Goal: Task Accomplishment & Management: Manage account settings

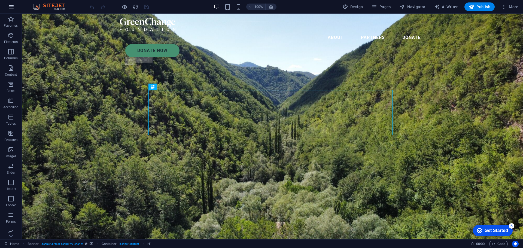
click at [12, 10] on button "button" at bounding box center [11, 6] width 13 height 13
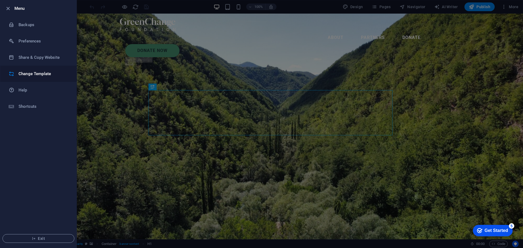
click at [43, 72] on h6 "Change Template" at bounding box center [44, 74] width 50 height 7
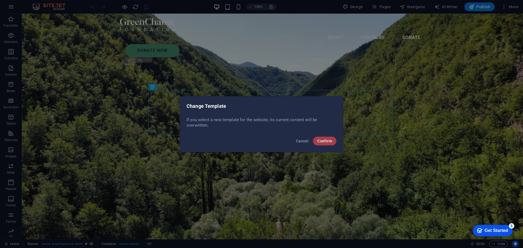
click at [316, 139] on button "Confirm" at bounding box center [324, 141] width 23 height 9
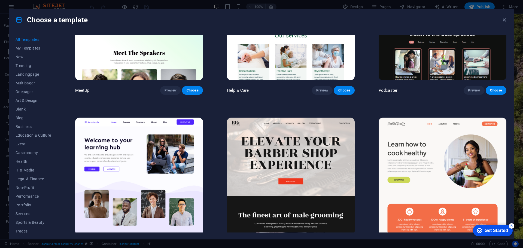
scroll to position [545, 0]
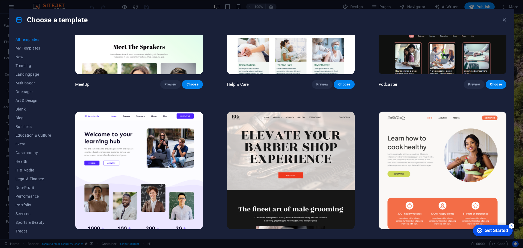
click at [494, 230] on div "Get Started" at bounding box center [496, 230] width 23 height 5
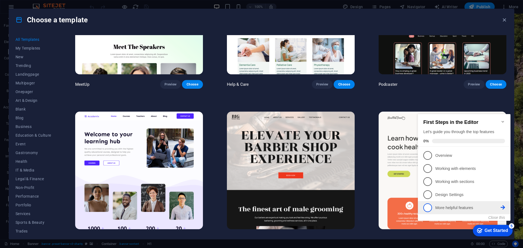
click at [427, 208] on span "5" at bounding box center [428, 208] width 9 height 9
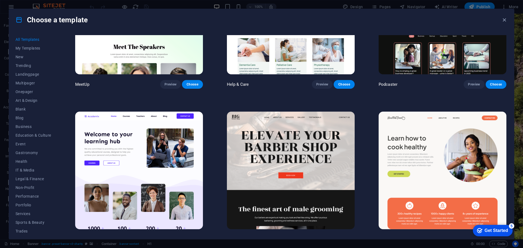
click at [508, 233] on div "Get Started" at bounding box center [496, 230] width 23 height 5
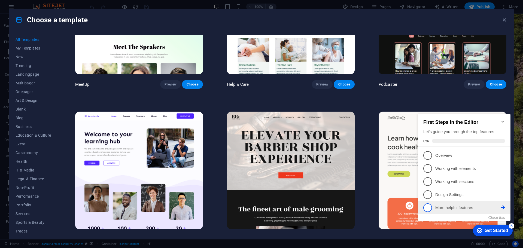
scroll to position [0, 0]
click at [502, 158] on icon at bounding box center [503, 155] width 4 height 4
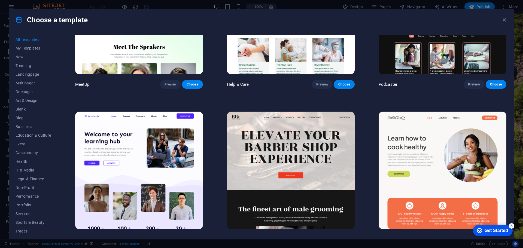
click at [508, 233] on div "Get Started" at bounding box center [496, 230] width 23 height 5
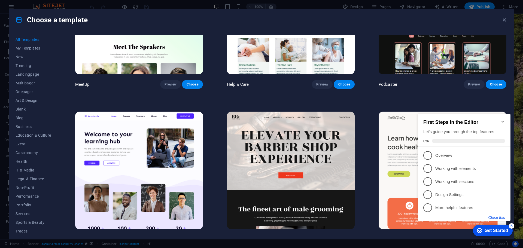
click at [498, 218] on button "Close this" at bounding box center [497, 218] width 17 height 4
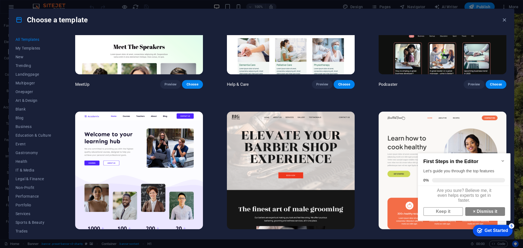
click at [499, 232] on div "Get Started" at bounding box center [496, 230] width 23 height 5
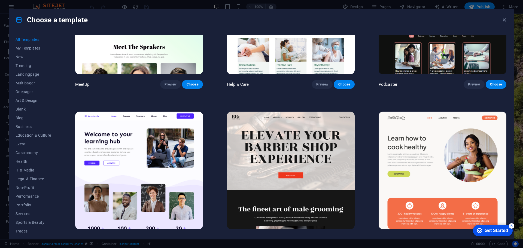
click at [508, 233] on div "Get Started" at bounding box center [496, 230] width 23 height 5
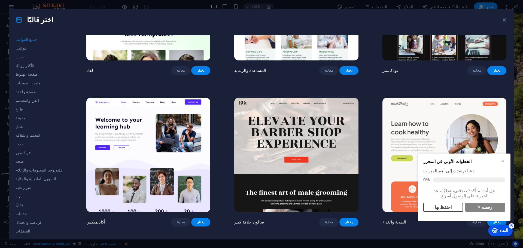
click at [447, 208] on font "احتفظ بها" at bounding box center [443, 207] width 17 height 5
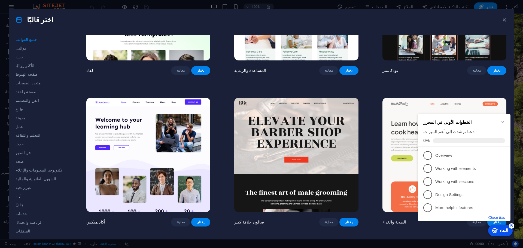
click at [499, 216] on button "Close this" at bounding box center [497, 218] width 17 height 4
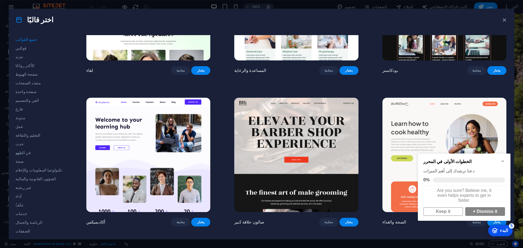
click at [504, 164] on h2 "الخطوات الأولى في المحرر" at bounding box center [465, 161] width 82 height 5
click at [504, 162] on icon "تصغير قائمة التحقق" at bounding box center [503, 161] width 4 height 4
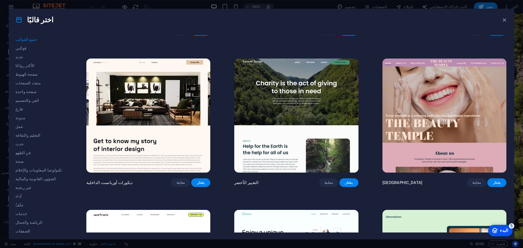
scroll to position [818, 0]
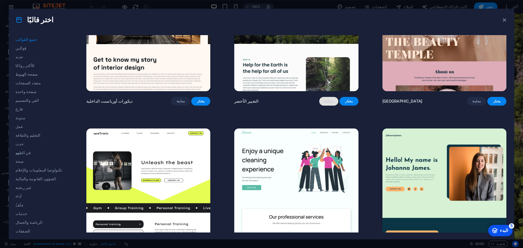
click at [324, 104] on span "معاينة" at bounding box center [329, 101] width 10 height 4
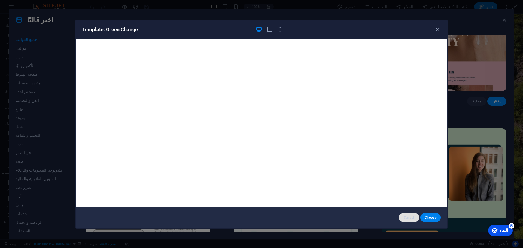
click at [415, 215] on button "Cancel" at bounding box center [409, 217] width 20 height 9
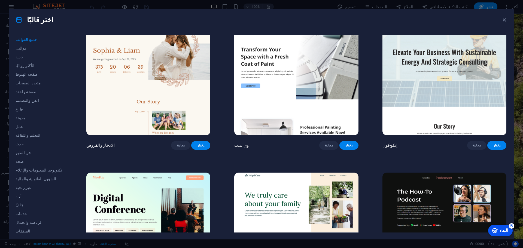
scroll to position [245, 0]
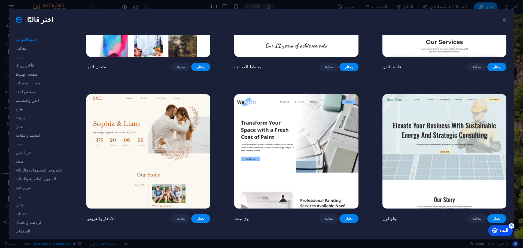
click at [26, 49] on span "قوالبي" at bounding box center [39, 48] width 47 height 4
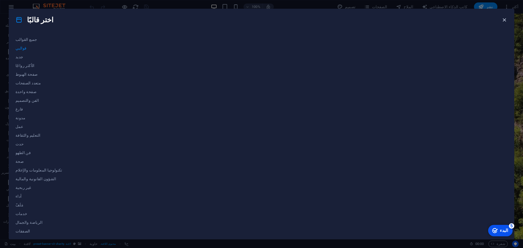
click at [507, 20] on icon "button" at bounding box center [505, 20] width 6 height 6
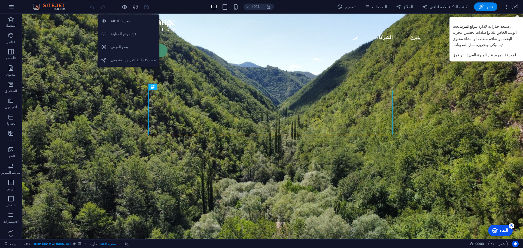
click at [122, 20] on font "معاينة Ctrl+P" at bounding box center [120, 21] width 19 height 4
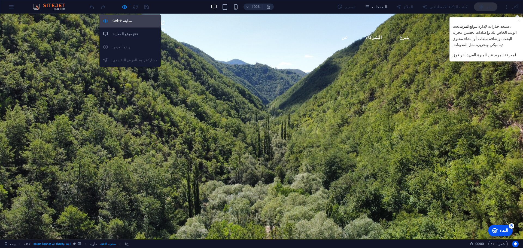
click at [122, 20] on font "معاينة Ctrl+P" at bounding box center [122, 21] width 19 height 4
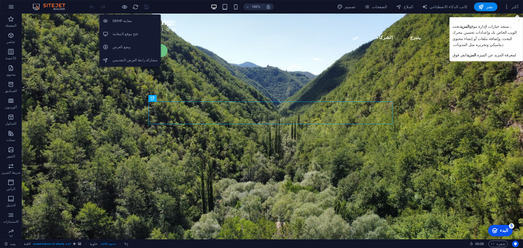
click at [122, 20] on font "معاينة Ctrl+P" at bounding box center [122, 21] width 19 height 4
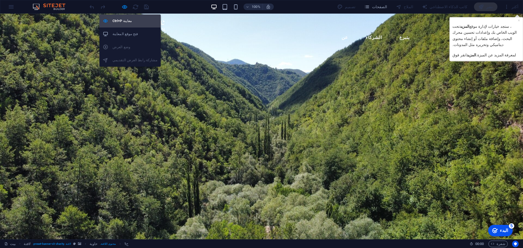
click at [122, 20] on font "معاينة Ctrl+P" at bounding box center [122, 21] width 19 height 4
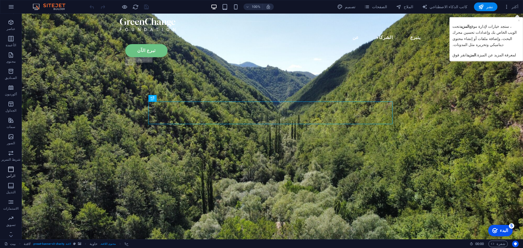
scroll to position [19, 0]
click at [10, 243] on link "بيت" at bounding box center [9, 244] width 11 height 7
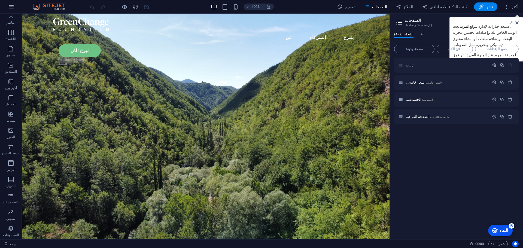
click at [518, 23] on icon at bounding box center [517, 23] width 3 height 4
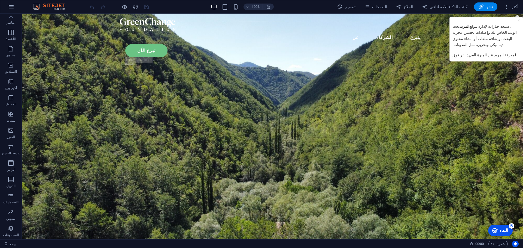
click at [518, 22] on font "×" at bounding box center [519, 20] width 2 height 4
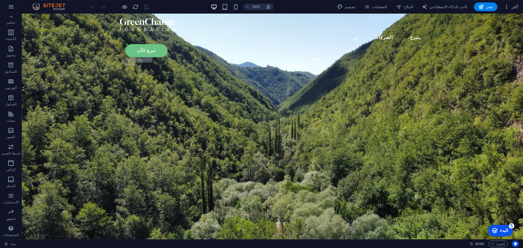
click at [518, 10] on button "أكثر" at bounding box center [511, 6] width 19 height 9
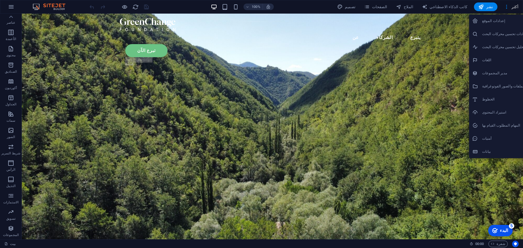
click at [484, 153] on font "بيانات" at bounding box center [487, 152] width 9 height 4
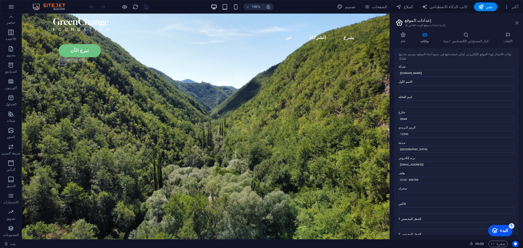
click at [519, 23] on icon at bounding box center [517, 23] width 3 height 4
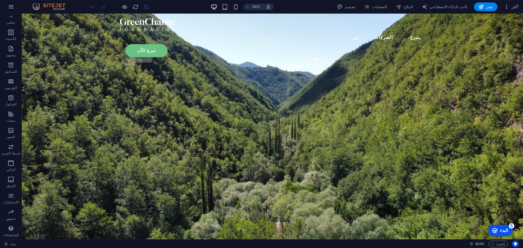
click at [517, 7] on font "أكثر" at bounding box center [515, 7] width 7 height 4
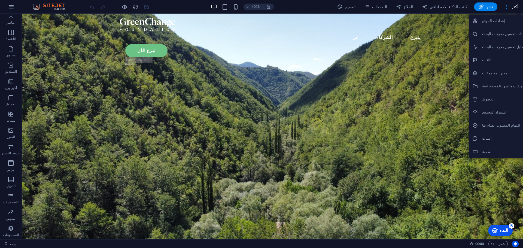
click at [502, 126] on font "المهام المطلوب القيام بها" at bounding box center [502, 125] width 38 height 4
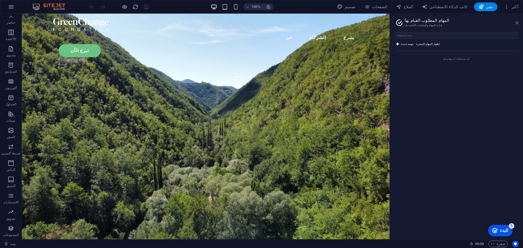
click at [516, 25] on icon at bounding box center [517, 23] width 3 height 4
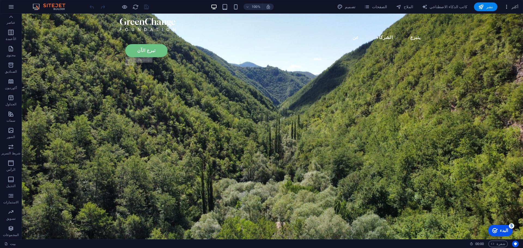
click at [515, 8] on font "أكثر" at bounding box center [515, 7] width 7 height 4
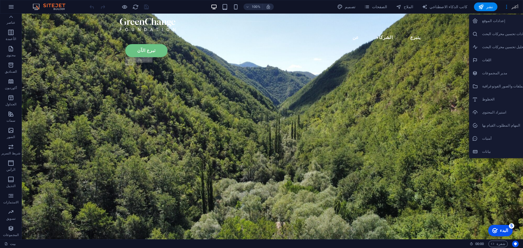
click at [483, 150] on font "بيانات" at bounding box center [487, 152] width 9 height 4
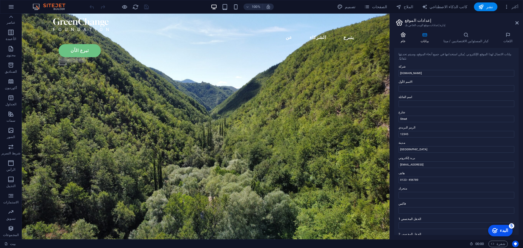
click at [402, 35] on icon at bounding box center [403, 34] width 18 height 5
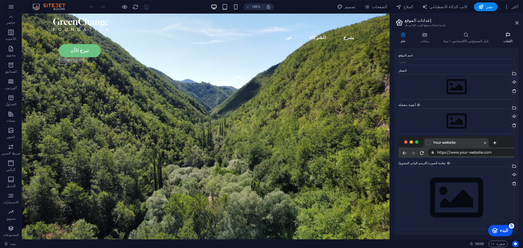
click at [506, 39] on h4 "اللغات" at bounding box center [509, 37] width 22 height 11
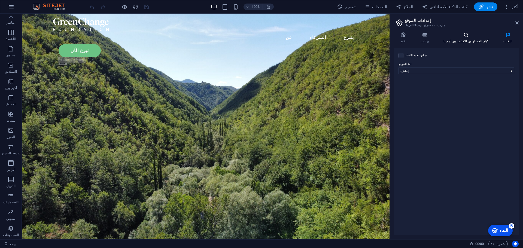
click at [473, 39] on h4 "كبار المسئولين الاقتصاديين / ميتا" at bounding box center [468, 37] width 60 height 11
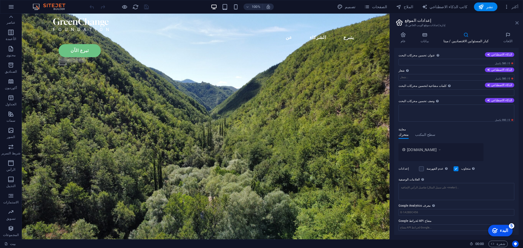
click at [518, 21] on icon at bounding box center [517, 23] width 3 height 4
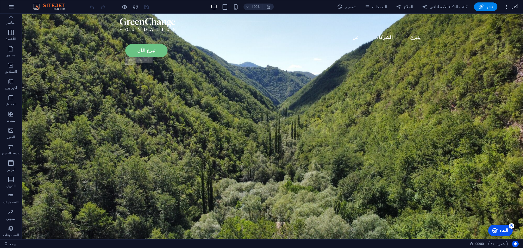
click at [516, 6] on font "أكثر" at bounding box center [515, 7] width 7 height 4
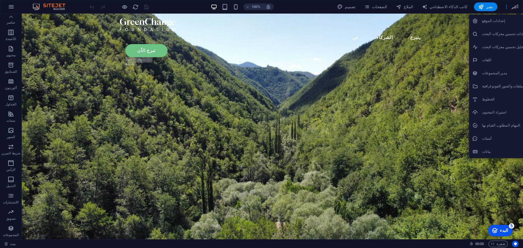
click at [496, 23] on font "إعدادات الموقع" at bounding box center [494, 21] width 23 height 4
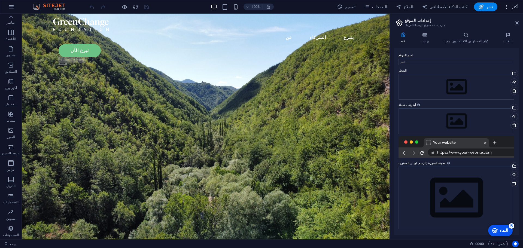
click at [515, 7] on font "أكثر" at bounding box center [515, 7] width 7 height 4
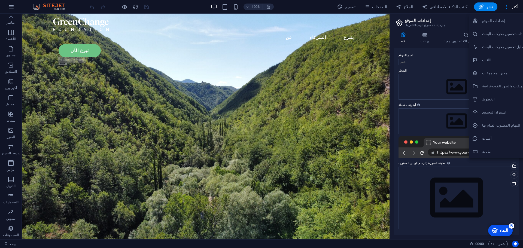
click at [487, 153] on font "بيانات" at bounding box center [487, 152] width 9 height 4
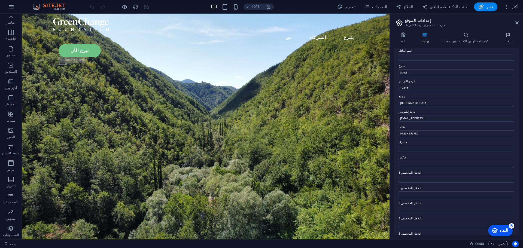
scroll to position [70, 0]
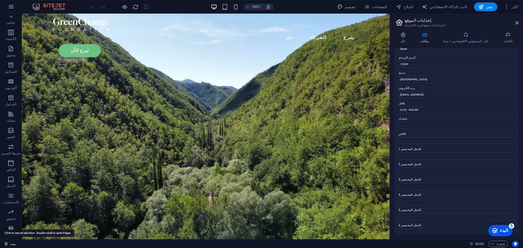
click at [10, 244] on link "بيت" at bounding box center [9, 244] width 11 height 7
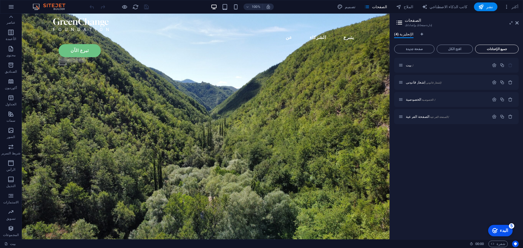
click at [502, 50] on font "جميع الإعدادات" at bounding box center [497, 49] width 20 height 4
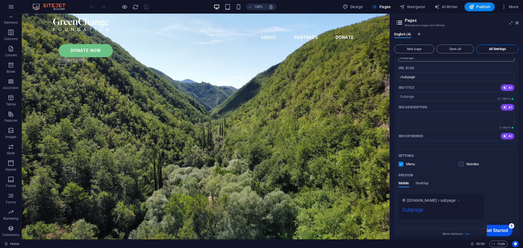
scroll to position [682, 0]
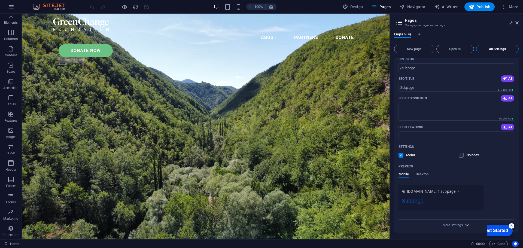
click at [465, 225] on icon "button" at bounding box center [468, 225] width 6 height 6
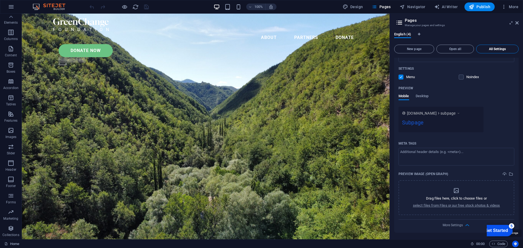
click at [514, 245] on icon "Usercentrics" at bounding box center [516, 244] width 4 height 4
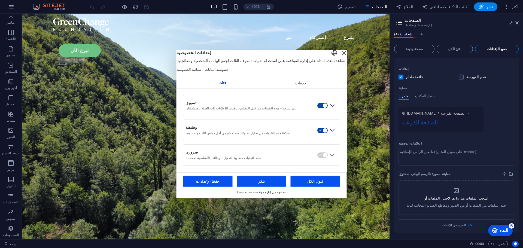
click at [341, 53] on div "إغلاق الطبقة" at bounding box center [345, 53] width 8 height 8
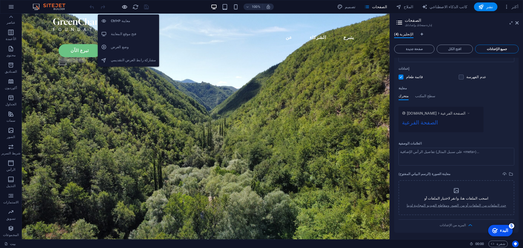
click at [125, 9] on icon "button" at bounding box center [125, 7] width 6 height 6
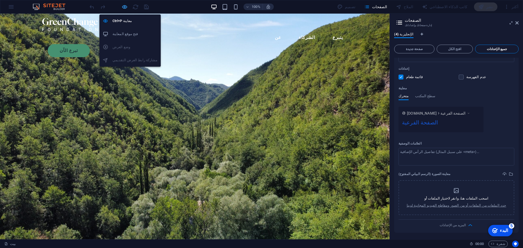
click at [123, 8] on icon "button" at bounding box center [125, 7] width 6 height 6
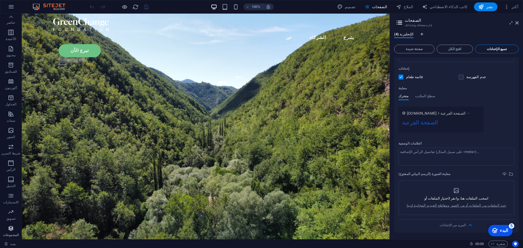
click at [9, 226] on icon "button" at bounding box center [11, 228] width 7 height 7
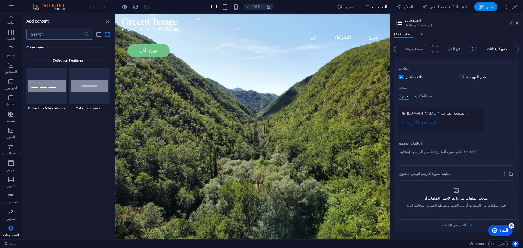
scroll to position [5225, 0]
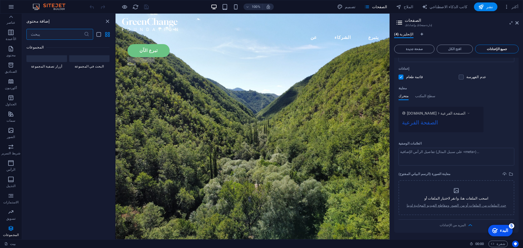
click at [31, 242] on div "بيت" at bounding box center [234, 244] width 461 height 7
click at [9, 244] on link "بيت" at bounding box center [9, 244] width 11 height 7
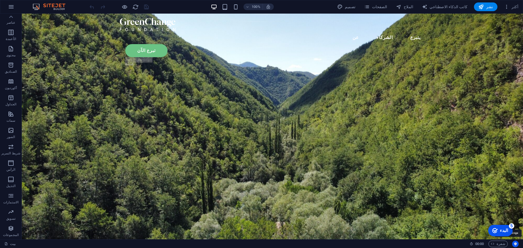
click at [517, 242] on icon "مُركّز على المستخدم" at bounding box center [516, 244] width 4 height 4
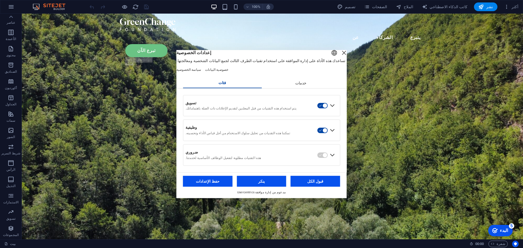
click at [341, 52] on div "إغلاق الطبقة" at bounding box center [345, 53] width 8 height 8
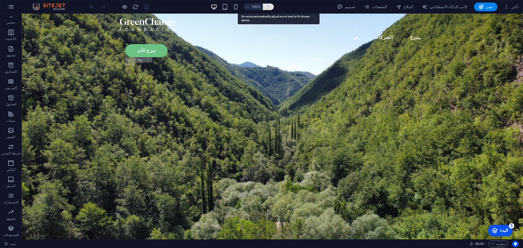
click at [271, 8] on icon "button" at bounding box center [268, 6] width 5 height 5
click at [8, 8] on icon "button" at bounding box center [11, 7] width 7 height 7
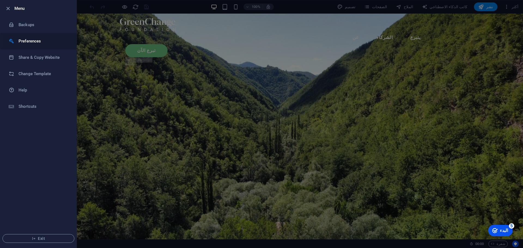
click at [41, 44] on li "Preferences" at bounding box center [38, 41] width 76 height 16
select select "dark"
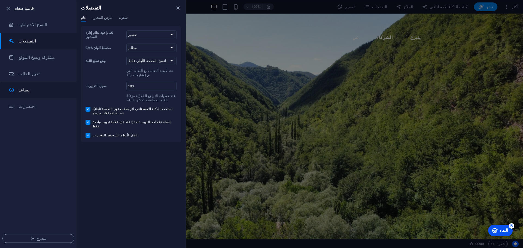
click at [13, 89] on icon at bounding box center [12, 90] width 6 height 7
click at [8, 9] on icon "button" at bounding box center [8, 8] width 6 height 6
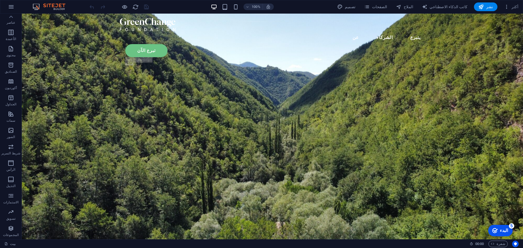
click at [54, 7] on img at bounding box center [51, 7] width 41 height 7
click at [498, 23] on div "عن الشركاء يتبرع تبرع الآن .fa-secondary{opacity:.4}" at bounding box center [273, 43] width 502 height 58
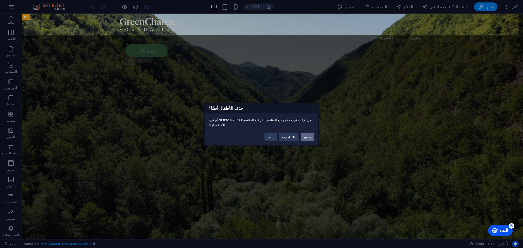
click at [313, 133] on button "يمسح" at bounding box center [308, 137] width 14 height 8
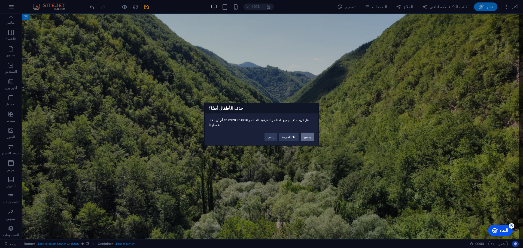
click at [313, 134] on button "يمسح" at bounding box center [308, 137] width 14 height 8
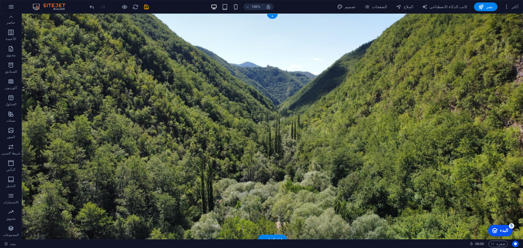
click at [305, 83] on figure at bounding box center [273, 127] width 502 height 226
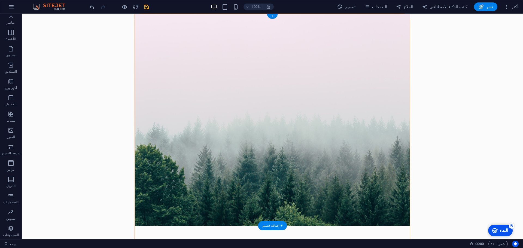
click at [379, 39] on figure at bounding box center [272, 120] width 275 height 212
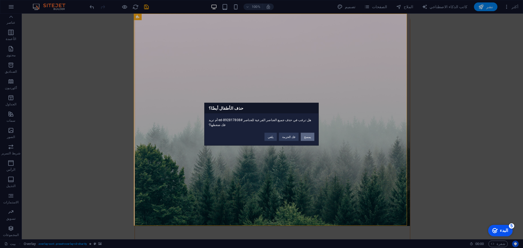
click at [311, 136] on button "يمسح" at bounding box center [308, 137] width 14 height 8
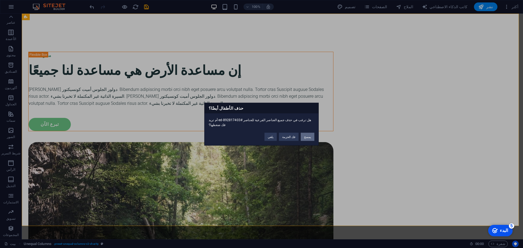
click at [310, 135] on font "يمسح" at bounding box center [307, 136] width 7 height 3
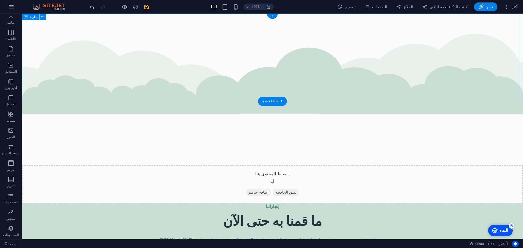
click at [361, 25] on div "إسقاط المحتوى هنا أو إضافة عناصر لصق الحافظة" at bounding box center [273, 109] width 502 height 190
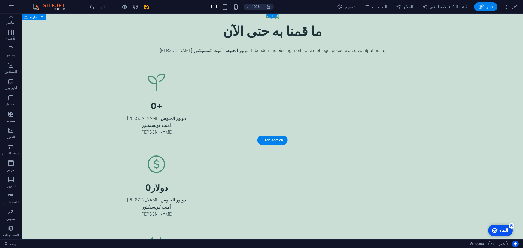
click at [348, 30] on div "إنجازاتنا ما قمنا به حتى الآن لوريم إيبسوم دولور الجلوس أميت كونسيكتور. Bibendu…" at bounding box center [273, 198] width 502 height 370
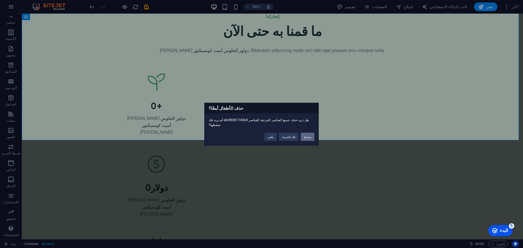
drag, startPoint x: 308, startPoint y: 134, endPoint x: 287, endPoint y: 118, distance: 26.6
click at [308, 135] on font "يمسح" at bounding box center [307, 136] width 7 height 3
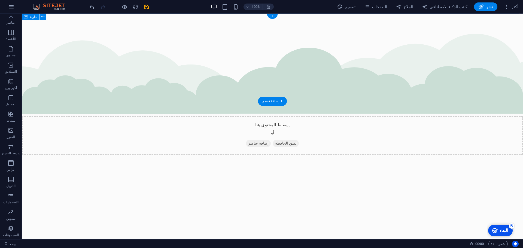
click at [328, 116] on div "إسقاط المحتوى هنا أو إضافة عناصر لصق الحافظة" at bounding box center [273, 135] width 502 height 39
click at [324, 79] on div "إسقاط المحتوى هنا أو إضافة عناصر لصق الحافظة" at bounding box center [273, 109] width 502 height 190
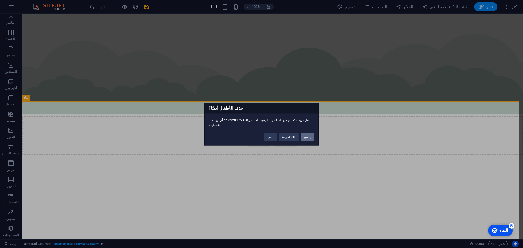
click at [309, 136] on button "يمسح" at bounding box center [308, 137] width 14 height 8
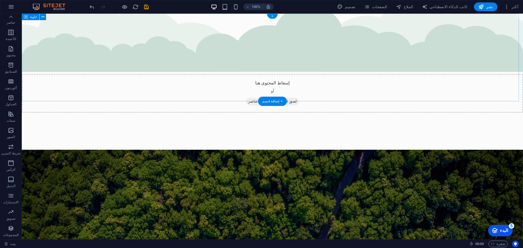
scroll to position [82, 0]
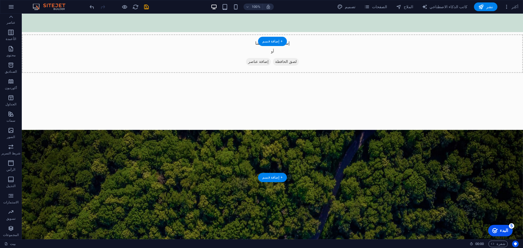
click at [373, 130] on figure at bounding box center [273, 220] width 502 height 181
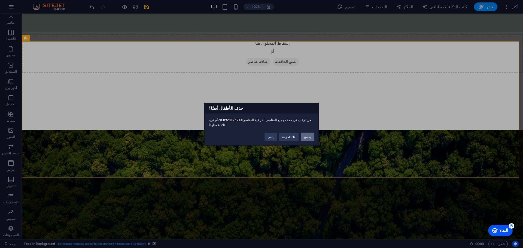
click at [308, 133] on button "يمسح" at bounding box center [308, 137] width 14 height 8
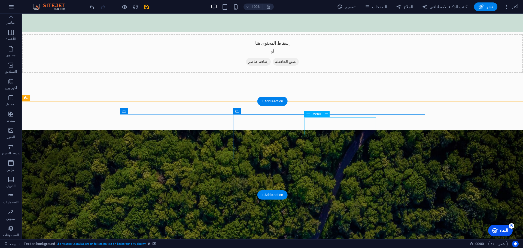
scroll to position [0, 0]
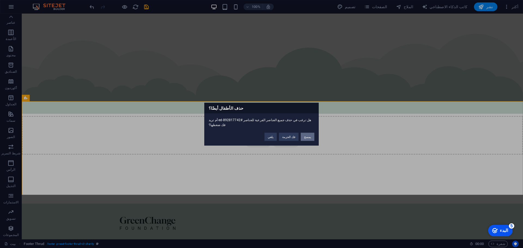
click at [309, 135] on font "يمسح" at bounding box center [307, 136] width 7 height 3
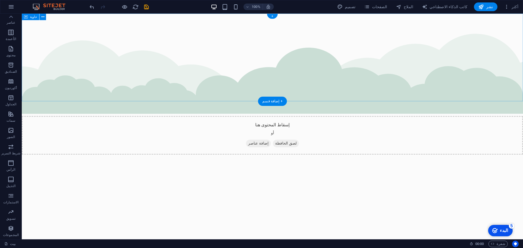
click at [297, 76] on div "إسقاط المحتوى هنا أو إضافة عناصر لصق الحافظة" at bounding box center [273, 109] width 502 height 190
click at [311, 116] on div "إسقاط المحتوى هنا أو إضافة عناصر لصق الحافظة" at bounding box center [273, 135] width 502 height 39
click at [484, 7] on icon "button" at bounding box center [481, 6] width 5 height 5
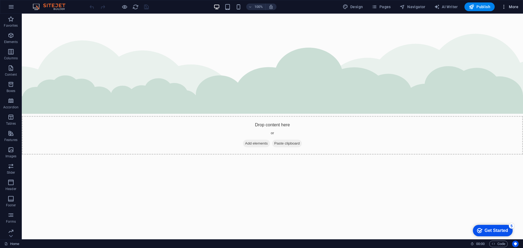
click at [514, 4] on span "More" at bounding box center [510, 6] width 17 height 5
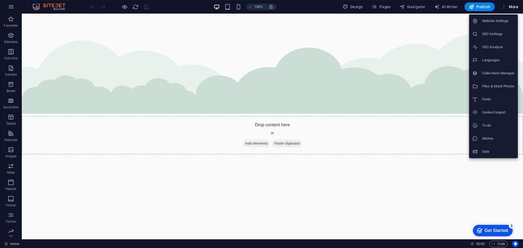
click at [485, 49] on h6 "SEO Analysis" at bounding box center [499, 47] width 32 height 7
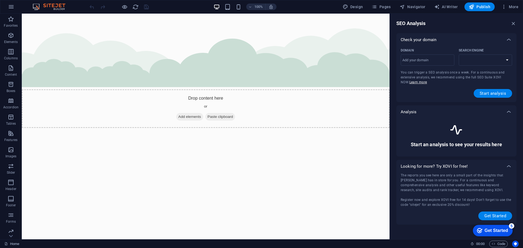
select select "google.com"
click at [512, 7] on span "More" at bounding box center [510, 6] width 17 height 5
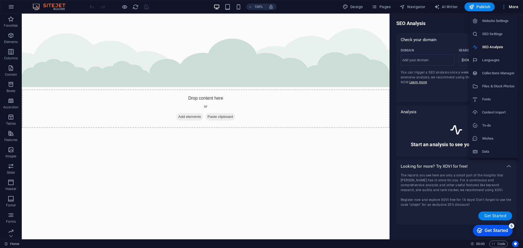
click at [499, 23] on h6 "Website Settings" at bounding box center [499, 21] width 32 height 7
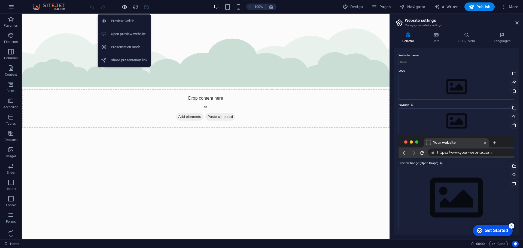
click at [124, 8] on icon "button" at bounding box center [125, 7] width 6 height 6
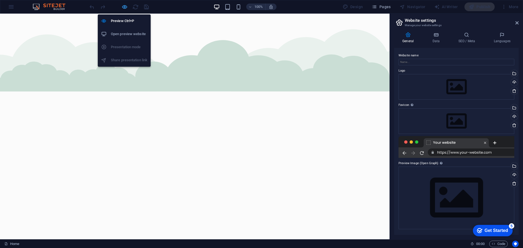
click at [124, 8] on icon "button" at bounding box center [125, 7] width 6 height 6
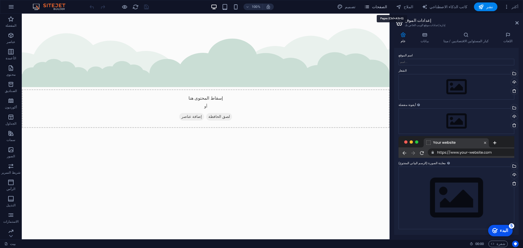
click at [388, 8] on font "الصفحات" at bounding box center [379, 7] width 15 height 4
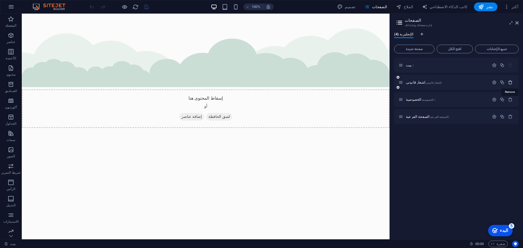
click at [510, 82] on icon "button" at bounding box center [510, 82] width 5 height 5
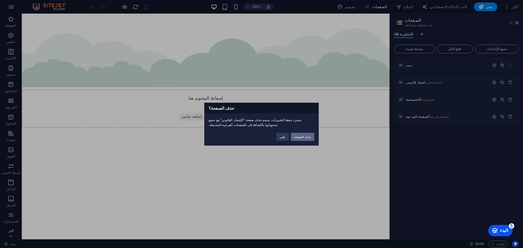
click at [309, 134] on button "حذف الصفحة" at bounding box center [302, 137] width 23 height 8
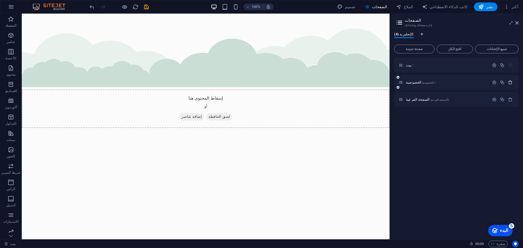
click at [511, 82] on icon "button" at bounding box center [510, 82] width 5 height 5
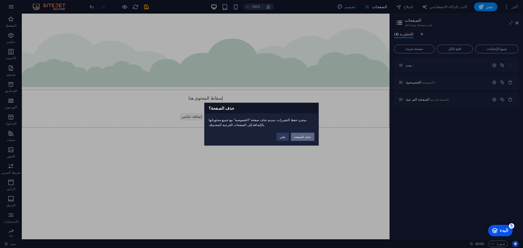
click at [303, 138] on font "حذف الصفحة" at bounding box center [302, 136] width 17 height 3
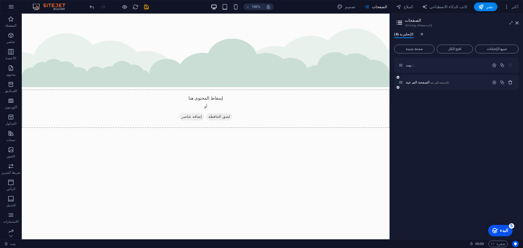
click at [513, 82] on icon "button" at bounding box center [510, 82] width 5 height 5
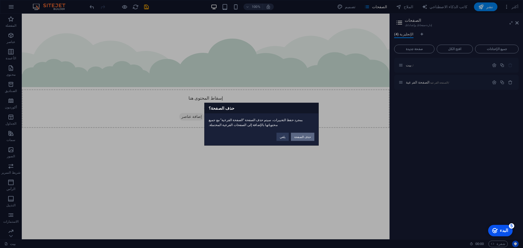
drag, startPoint x: 308, startPoint y: 137, endPoint x: 289, endPoint y: 121, distance: 24.4
click at [308, 137] on font "حذف الصفحة" at bounding box center [302, 136] width 17 height 3
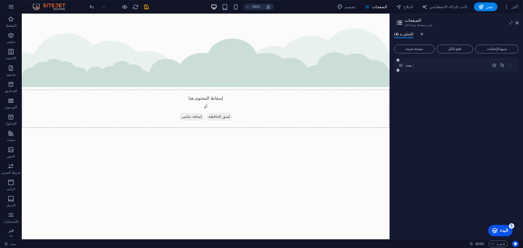
click at [403, 67] on icon at bounding box center [401, 65] width 5 height 5
click at [492, 65] on icon "button" at bounding box center [494, 65] width 5 height 5
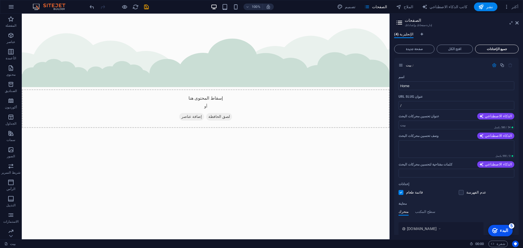
click at [498, 47] on button "جميع الإعدادات" at bounding box center [497, 49] width 44 height 9
click at [493, 48] on font "جميع الإعدادات" at bounding box center [497, 49] width 20 height 4
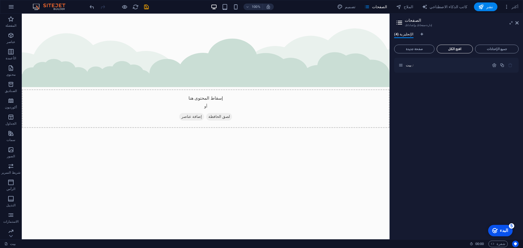
click at [459, 49] on font "افتح الكل" at bounding box center [454, 49] width 13 height 4
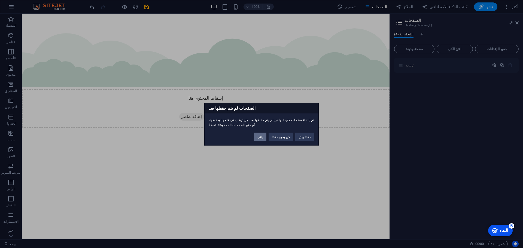
click at [267, 138] on button "يلغي" at bounding box center [260, 137] width 12 height 8
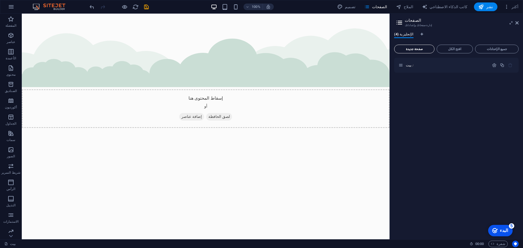
click at [414, 49] on font "صفحة جديدة" at bounding box center [414, 49] width 17 height 4
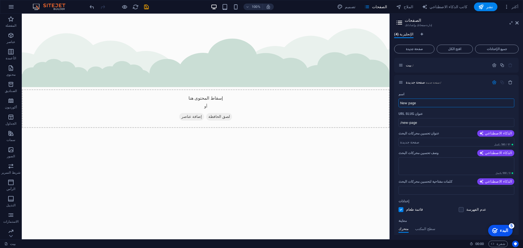
click at [466, 38] on div "الإنجليزية (4)" at bounding box center [456, 37] width 125 height 10
click at [512, 83] on button "button" at bounding box center [511, 82] width 8 height 5
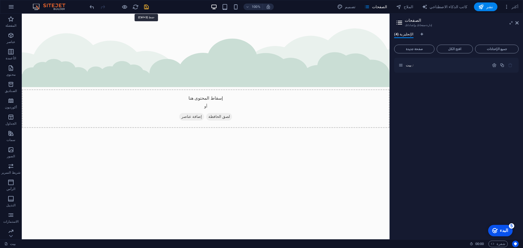
click at [144, 7] on icon "يحفظ" at bounding box center [146, 7] width 6 height 6
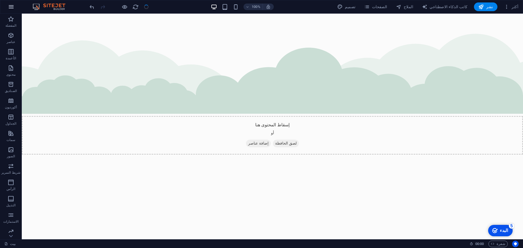
click at [14, 6] on button "button" at bounding box center [11, 6] width 13 height 13
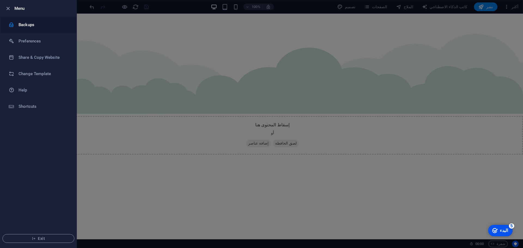
click at [27, 27] on h6 "Backups" at bounding box center [44, 25] width 50 height 7
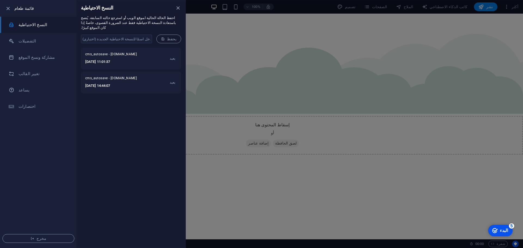
click at [47, 150] on ul "قائمة طعام النسخ الاحتياطية التفضيلات مشاركة ونسخ الموقع تغيير القالب يساعد اخت…" at bounding box center [38, 124] width 76 height 248
click at [53, 240] on span "مخرج" at bounding box center [38, 239] width 63 height 4
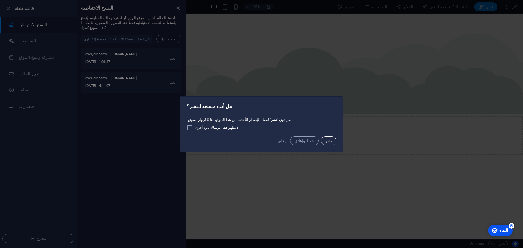
click at [321, 138] on button "نشر" at bounding box center [329, 141] width 16 height 9
